Goal: Transaction & Acquisition: Download file/media

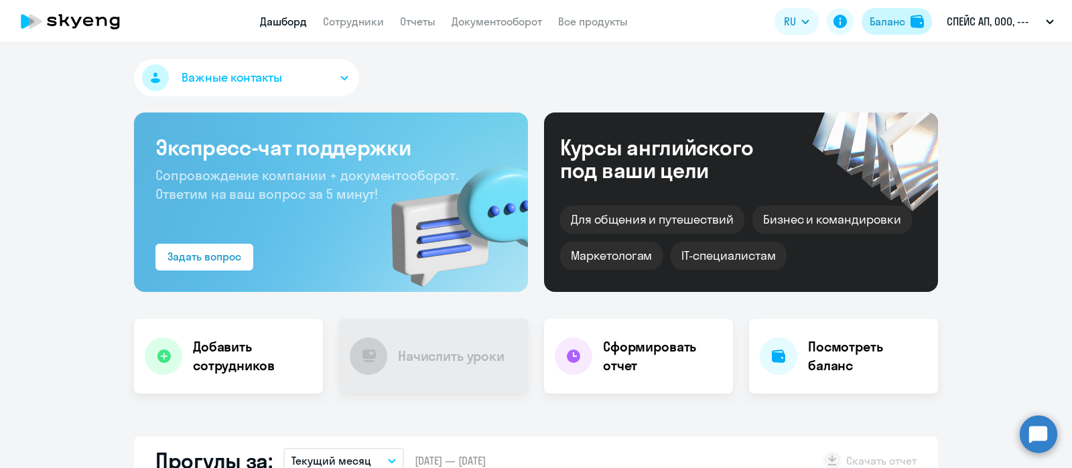
click at [881, 15] on div "Баланс" at bounding box center [888, 21] width 36 height 16
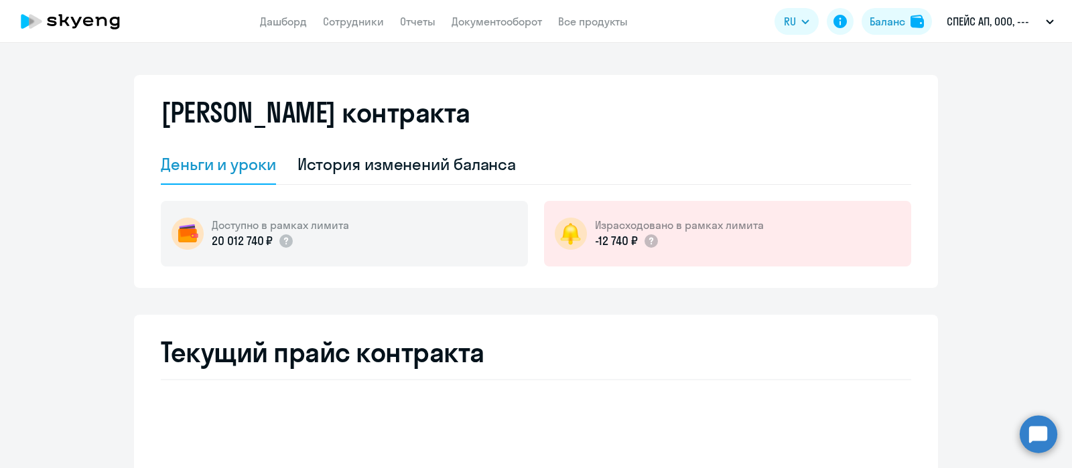
select select "english_adult_not_native_speaker"
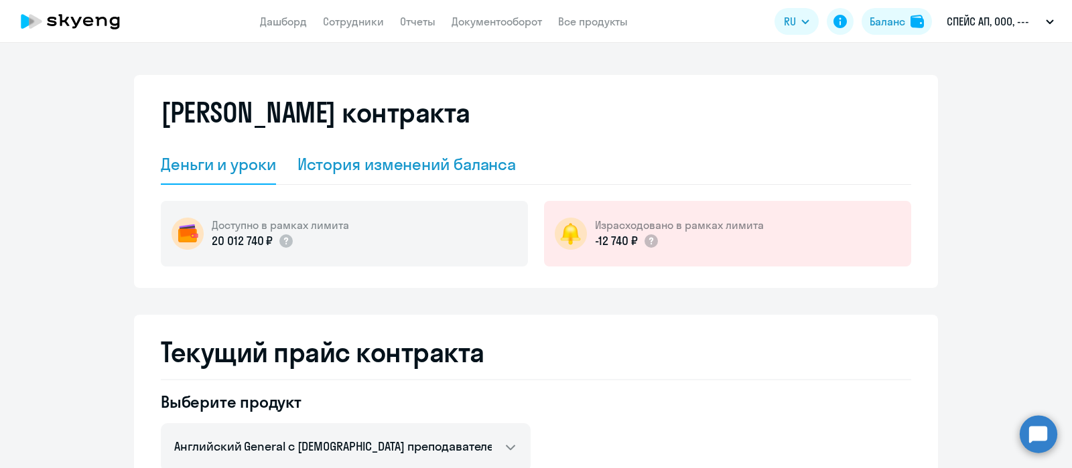
click at [444, 161] on div "История изменений баланса" at bounding box center [406, 163] width 219 height 21
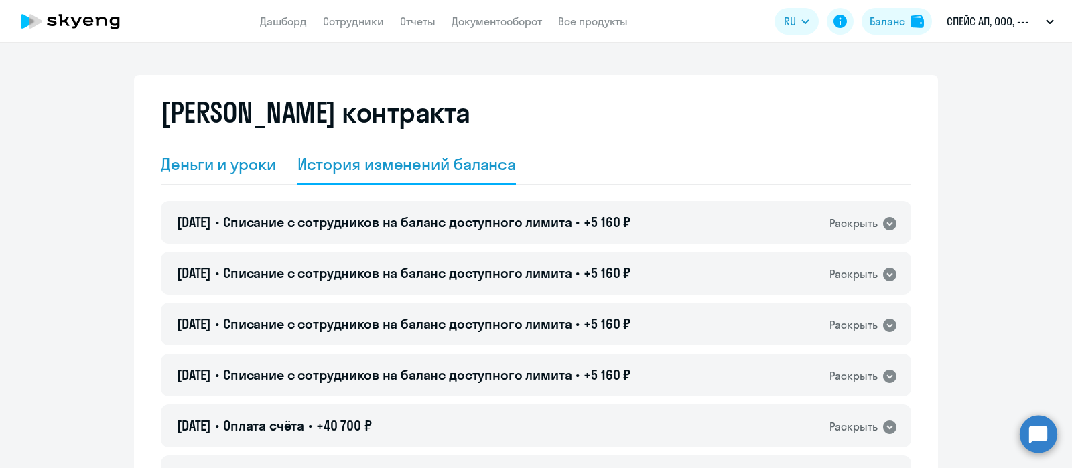
click at [222, 158] on div "Деньги и уроки" at bounding box center [218, 163] width 115 height 21
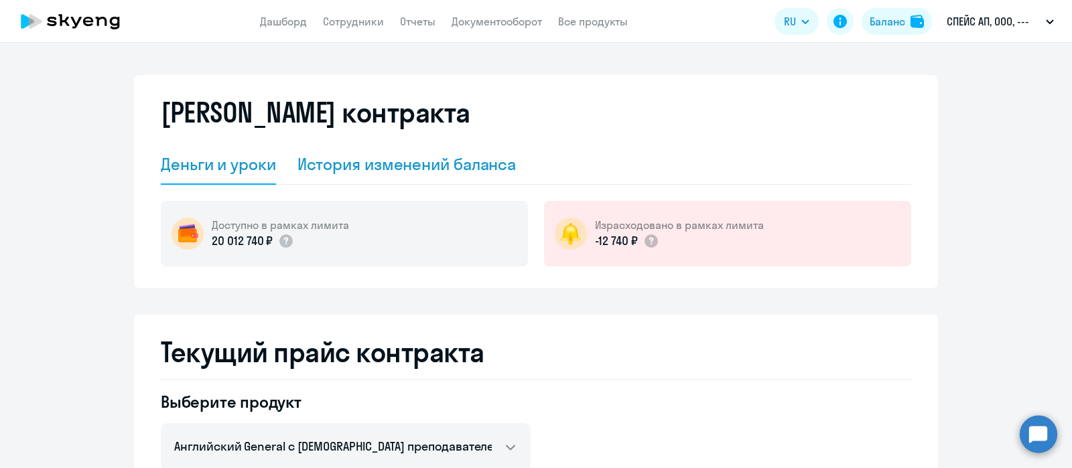
click at [344, 157] on div "История изменений баланса" at bounding box center [406, 163] width 219 height 21
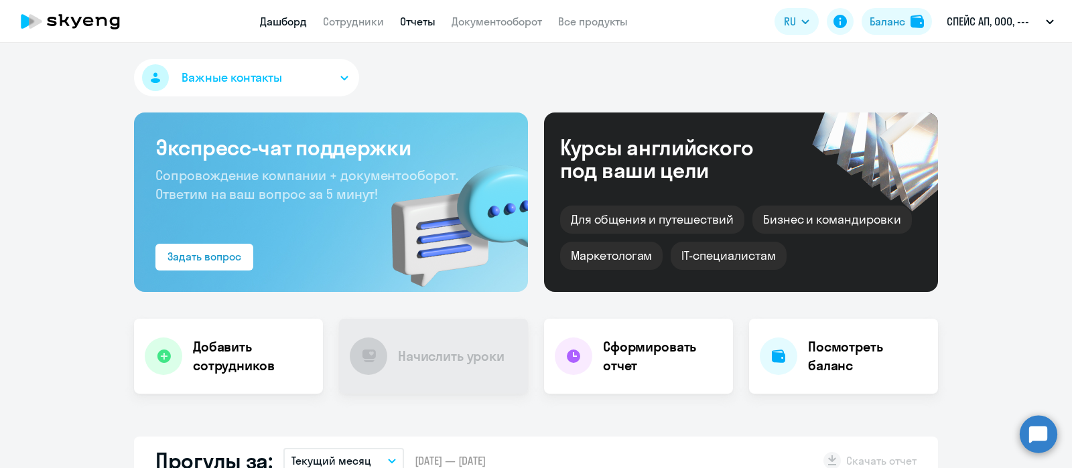
click at [409, 18] on link "Отчеты" at bounding box center [418, 21] width 36 height 13
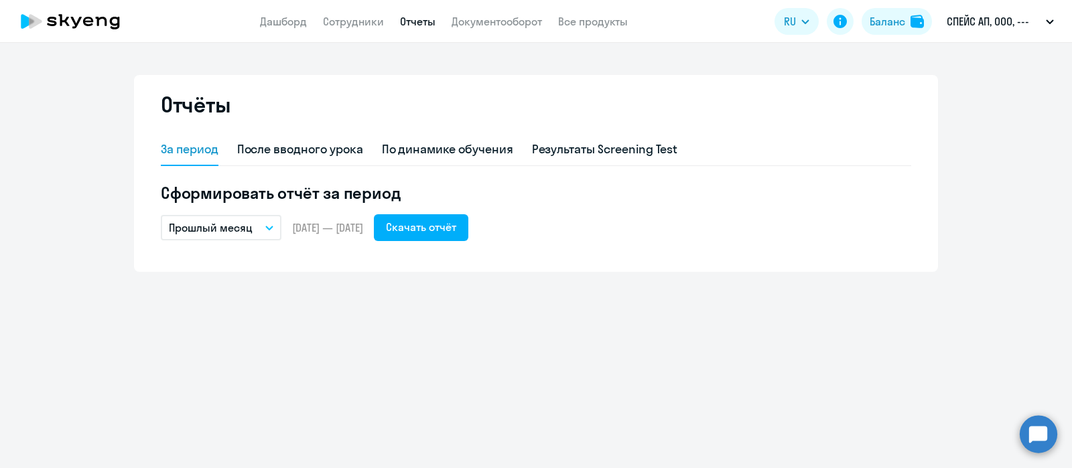
click at [272, 226] on icon "button" at bounding box center [269, 227] width 7 height 3
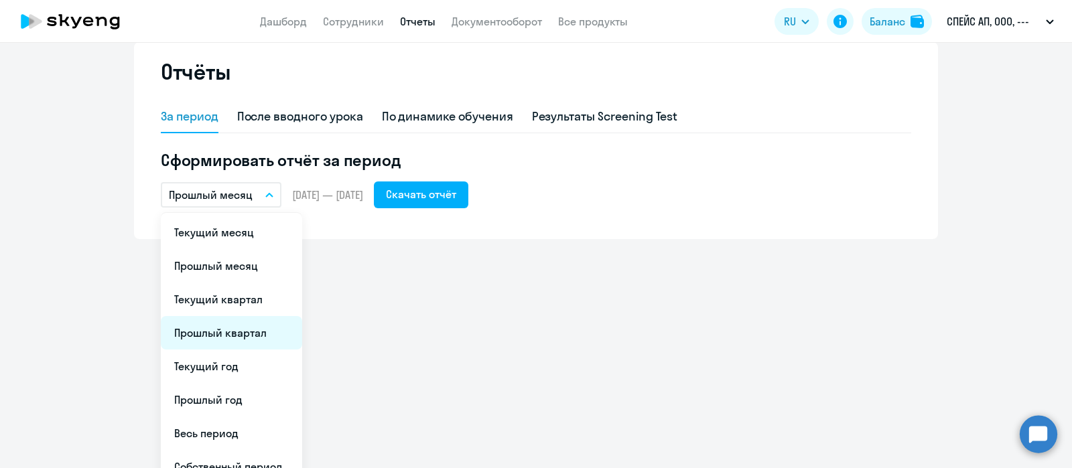
scroll to position [50, 0]
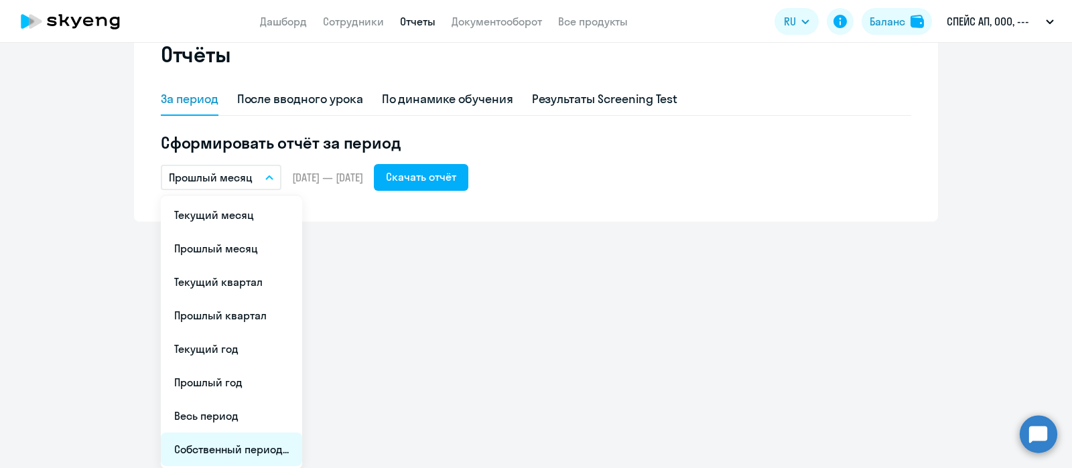
click at [222, 445] on li "Собственный период..." at bounding box center [231, 450] width 141 height 34
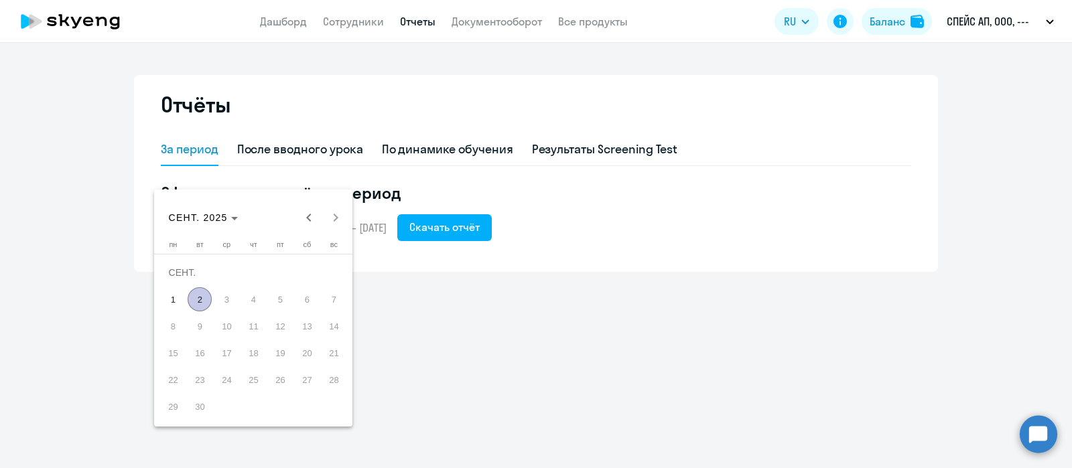
scroll to position [0, 0]
click at [237, 218] on icon "Choose month and year" at bounding box center [234, 218] width 7 height 3
click at [229, 393] on span "2023" at bounding box center [230, 393] width 42 height 24
click at [277, 342] on span "НОЯБ." at bounding box center [277, 340] width 42 height 24
click at [225, 299] on span "1" at bounding box center [226, 299] width 24 height 24
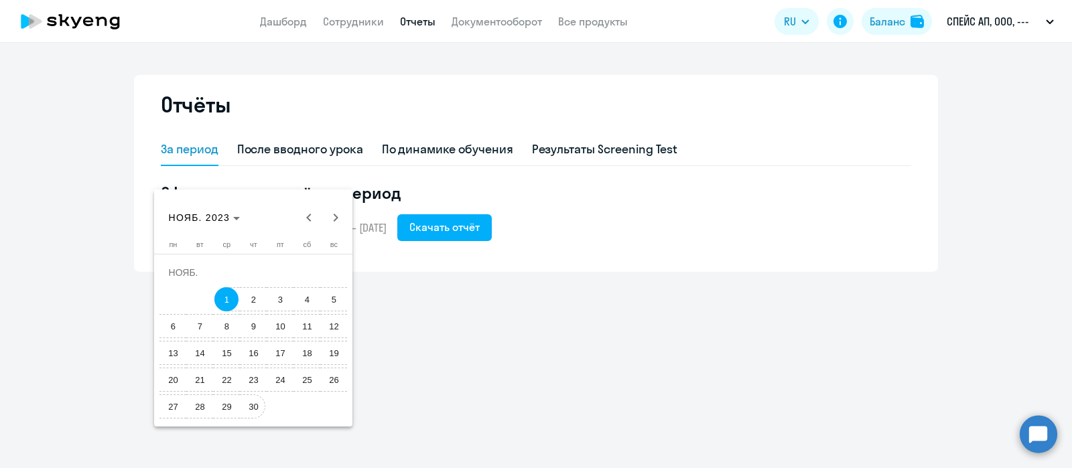
click at [256, 409] on span "30" at bounding box center [253, 407] width 24 height 24
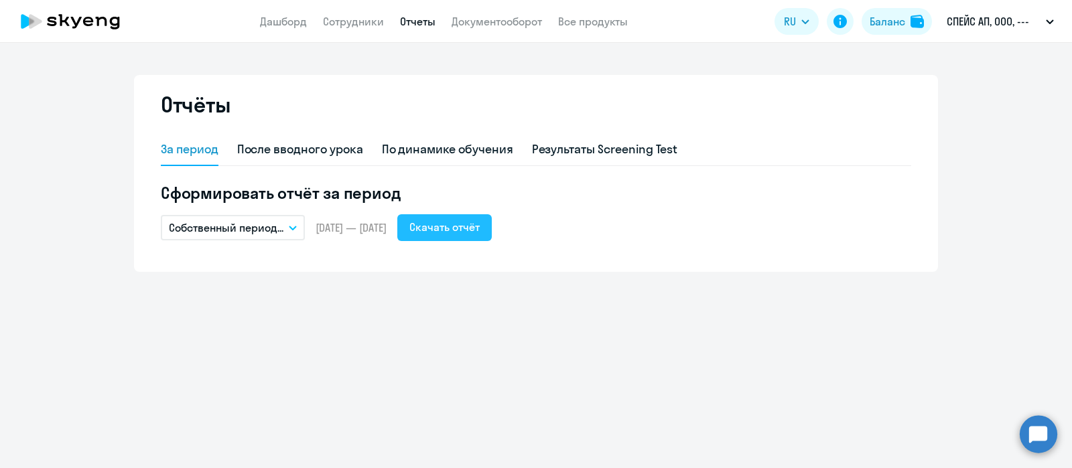
click at [480, 229] on div "Скачать отчёт" at bounding box center [444, 227] width 70 height 16
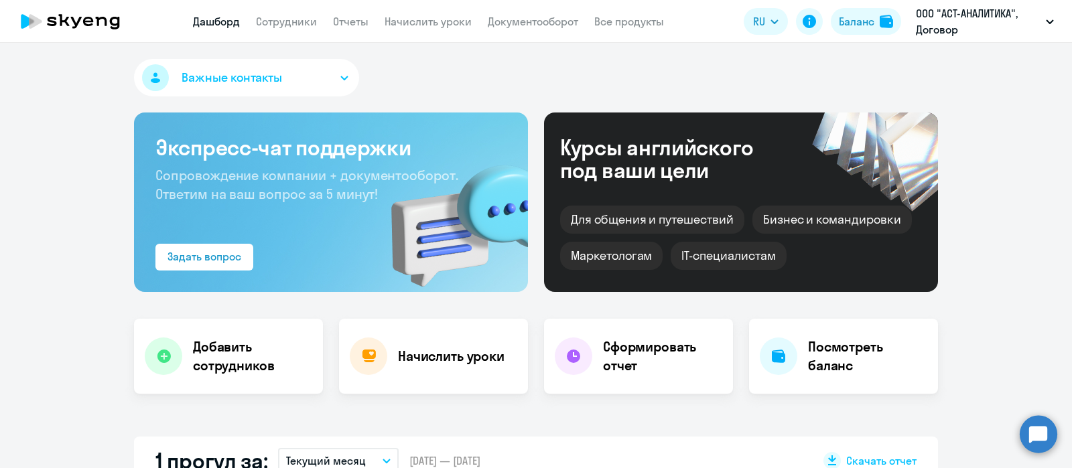
select select "30"
click at [296, 18] on link "Сотрудники" at bounding box center [286, 21] width 61 height 13
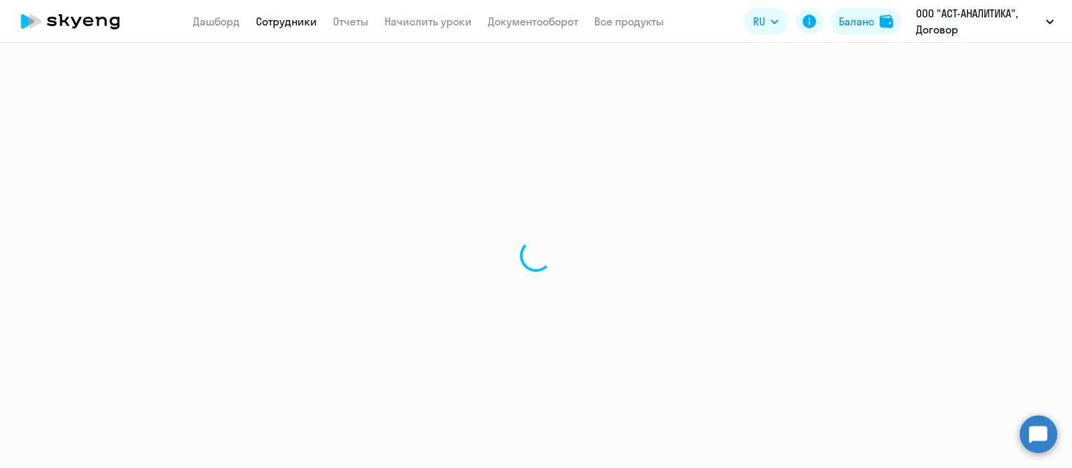
select select "30"
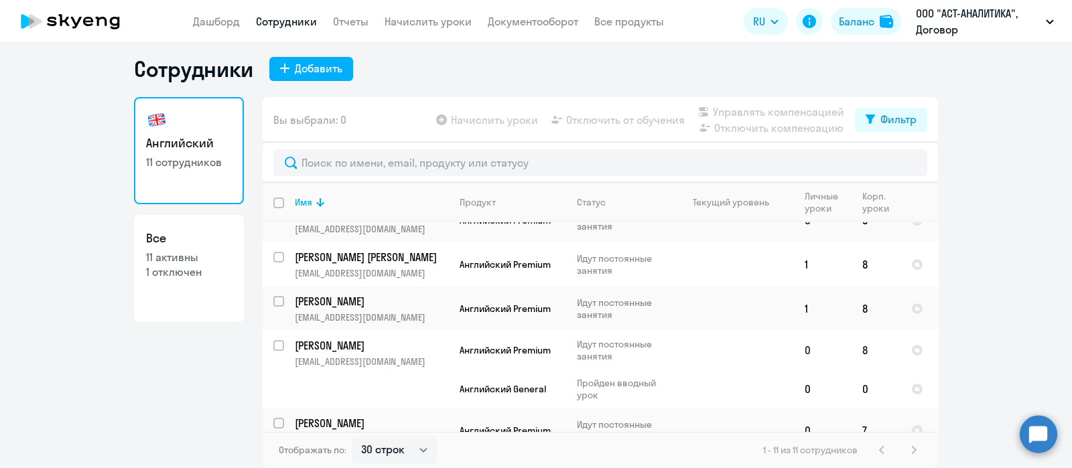
scroll to position [338, 0]
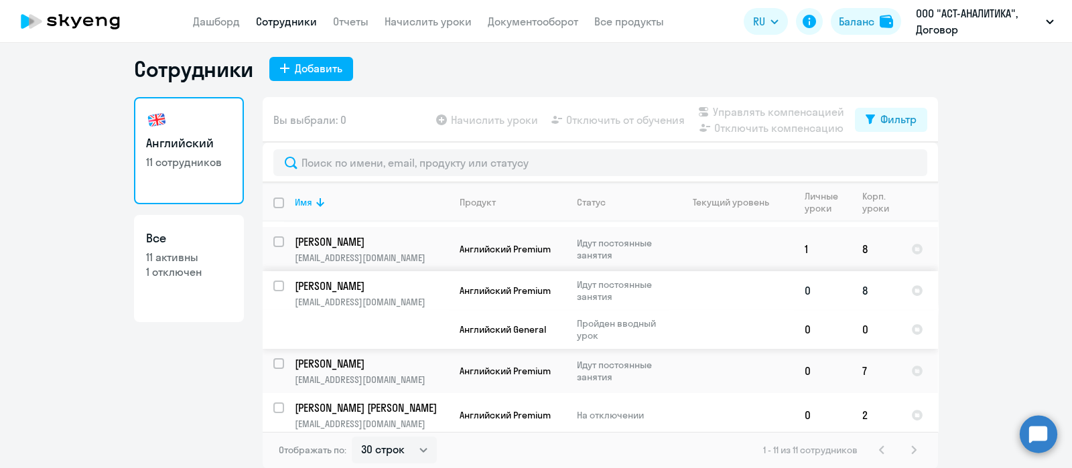
click at [339, 297] on p "[EMAIL_ADDRESS][DOMAIN_NAME]" at bounding box center [371, 302] width 153 height 12
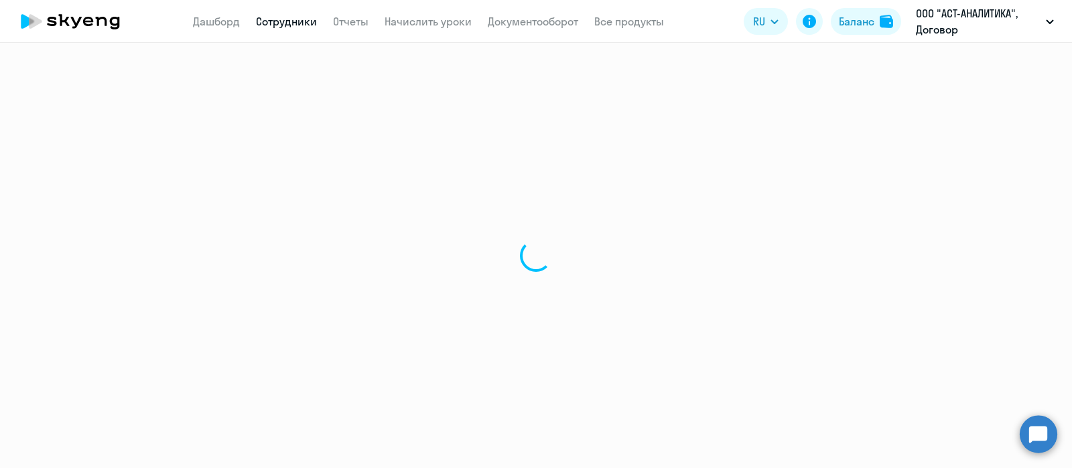
select select "english"
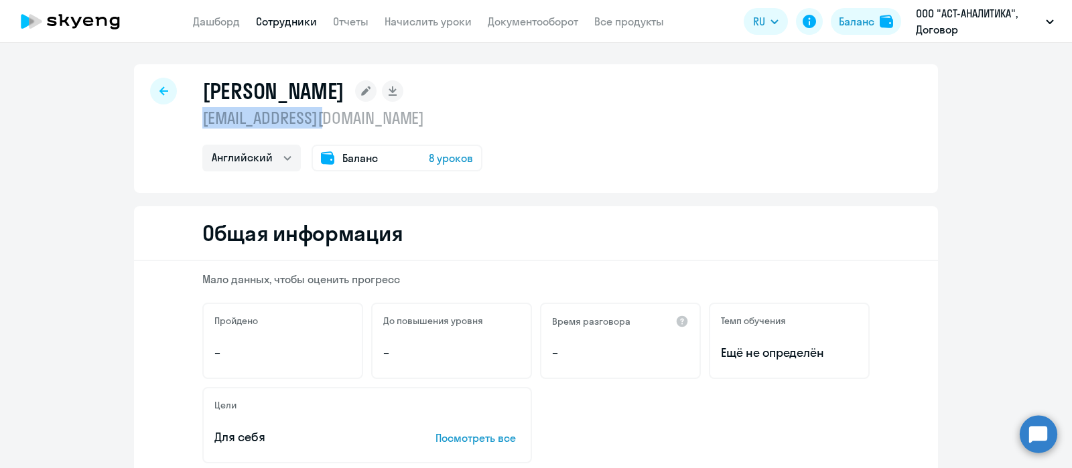
drag, startPoint x: 322, startPoint y: 121, endPoint x: 198, endPoint y: 120, distance: 124.0
click at [202, 120] on p "[EMAIL_ADDRESS][DOMAIN_NAME]" at bounding box center [342, 117] width 280 height 21
copy p "[EMAIL_ADDRESS][DOMAIN_NAME]"
click at [163, 92] on div at bounding box center [163, 91] width 27 height 27
select select "30"
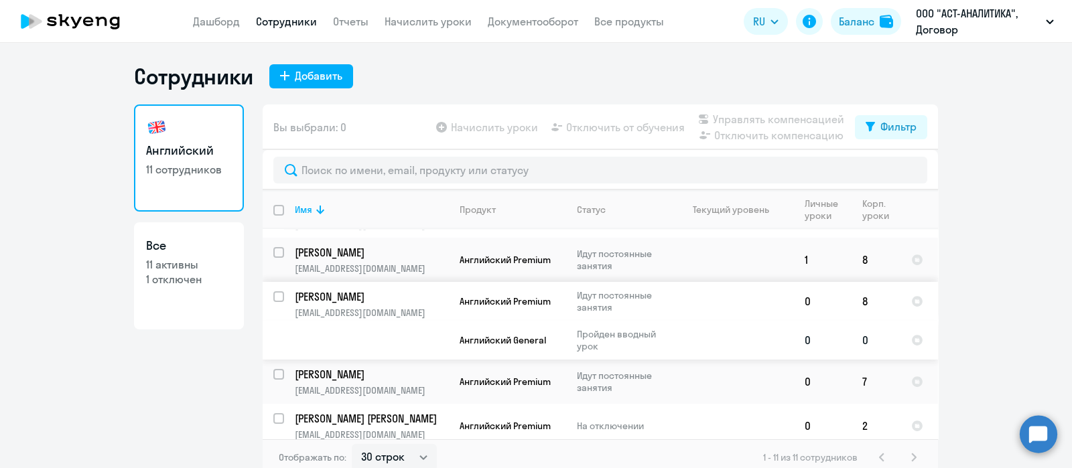
scroll to position [338, 0]
